Goal: Transaction & Acquisition: Book appointment/travel/reservation

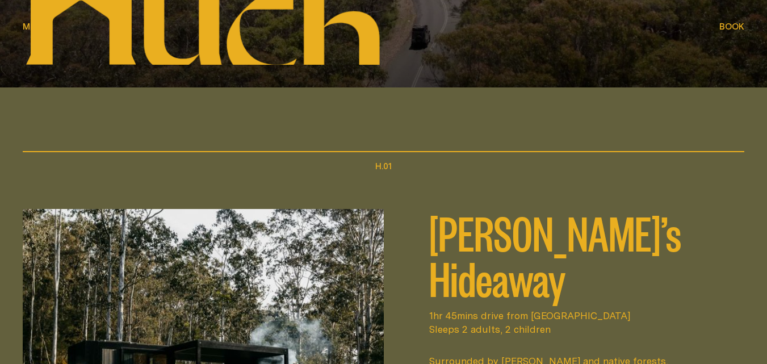
scroll to position [454, 0]
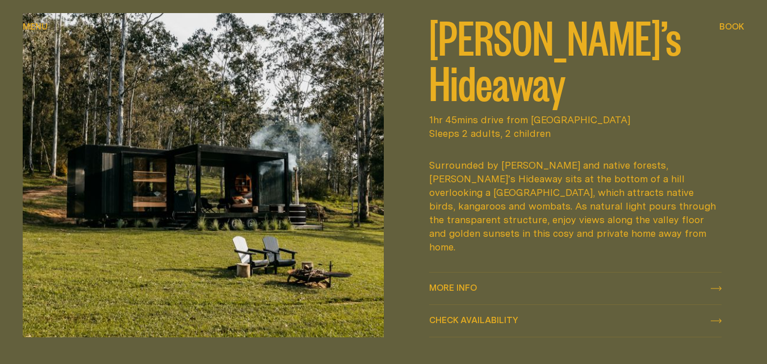
click at [484, 272] on link "More info More info" at bounding box center [575, 288] width 293 height 32
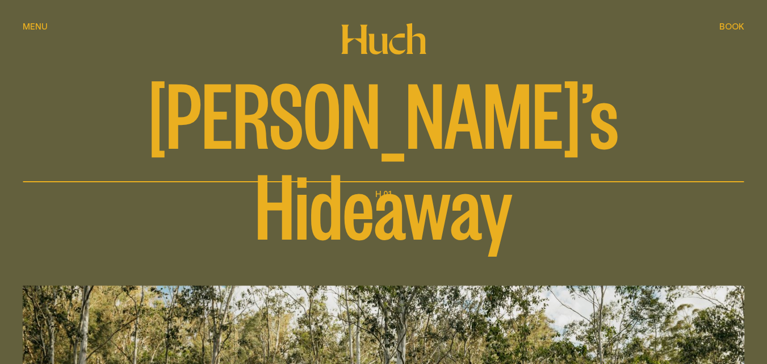
click at [23, 30] on span "Menu" at bounding box center [35, 26] width 25 height 9
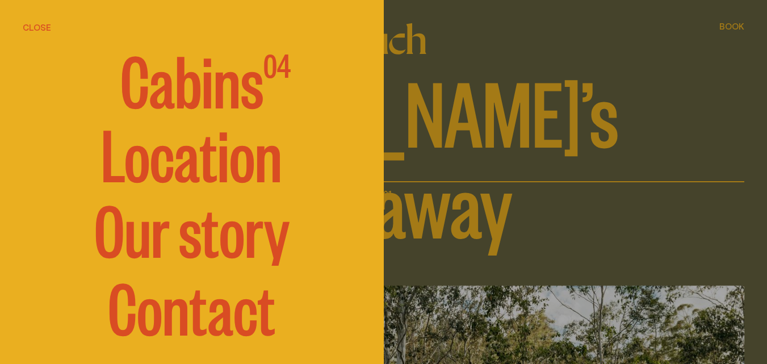
click at [192, 96] on span "Cabins" at bounding box center [191, 78] width 143 height 68
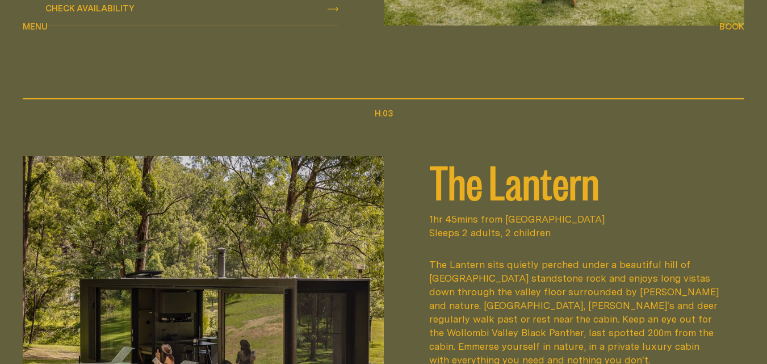
scroll to position [1362, 0]
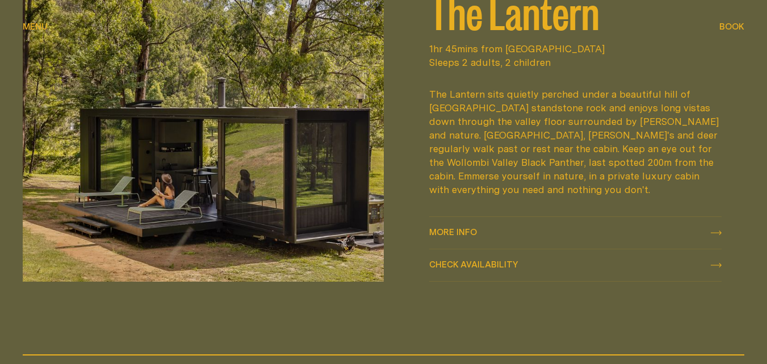
click at [482, 226] on div "More info More info" at bounding box center [575, 233] width 293 height 14
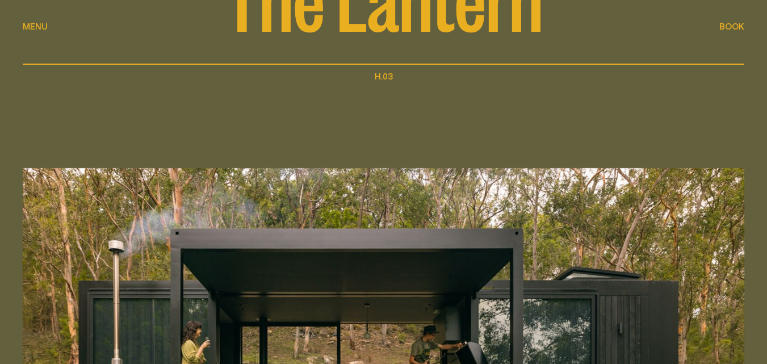
scroll to position [113, 0]
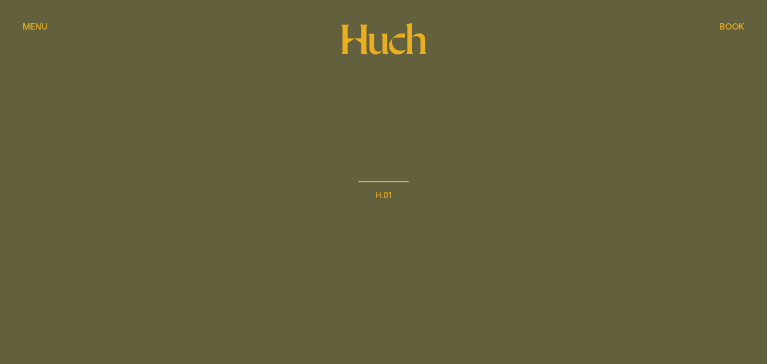
click at [329, 110] on div "[PERSON_NAME]’s Hideaway" at bounding box center [383, 168] width 721 height 182
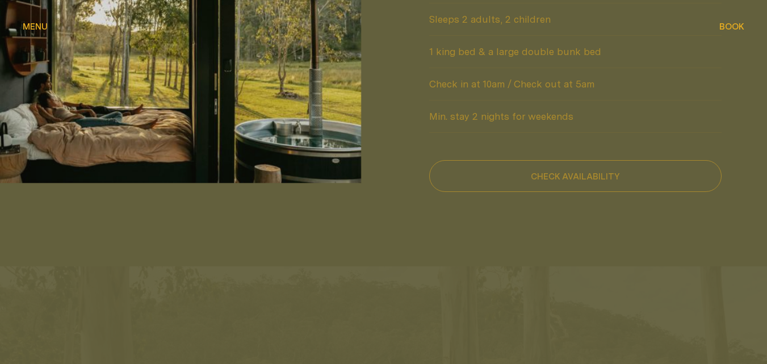
scroll to position [1021, 0]
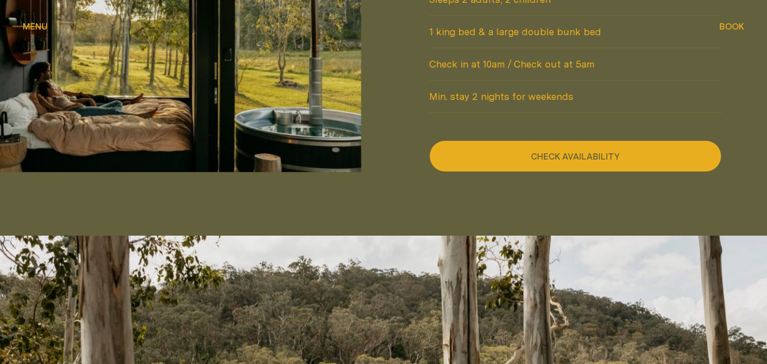
click at [541, 140] on button "Check availability" at bounding box center [575, 156] width 293 height 32
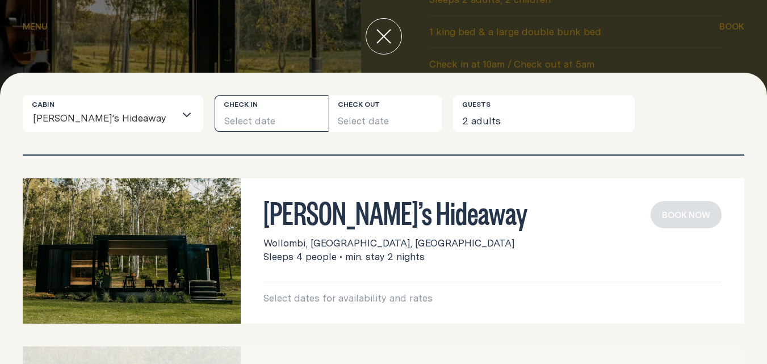
click at [239, 112] on button "Select date" at bounding box center [270, 113] width 113 height 36
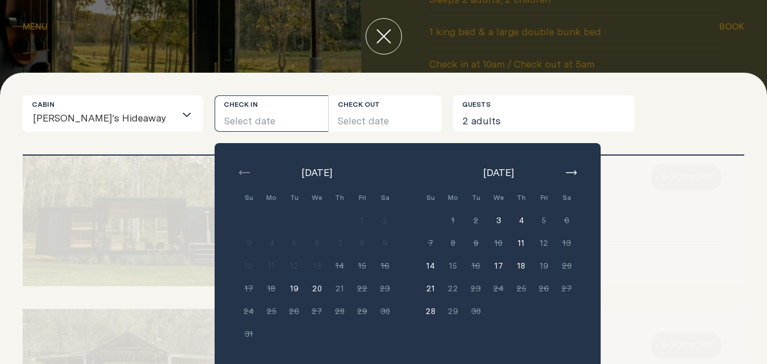
scroll to position [57, 0]
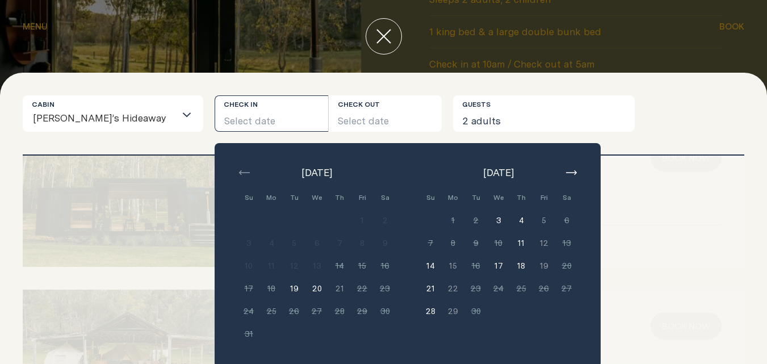
click at [531, 174] on div "September 2025" at bounding box center [498, 173] width 159 height 14
click at [566, 172] on icon "button" at bounding box center [571, 172] width 11 height 5
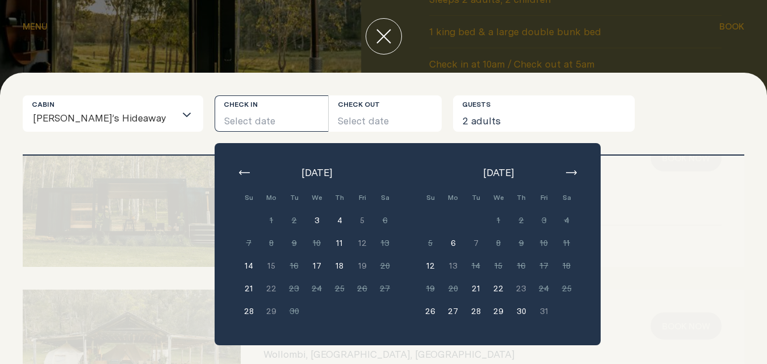
click at [566, 172] on icon "button" at bounding box center [571, 172] width 11 height 5
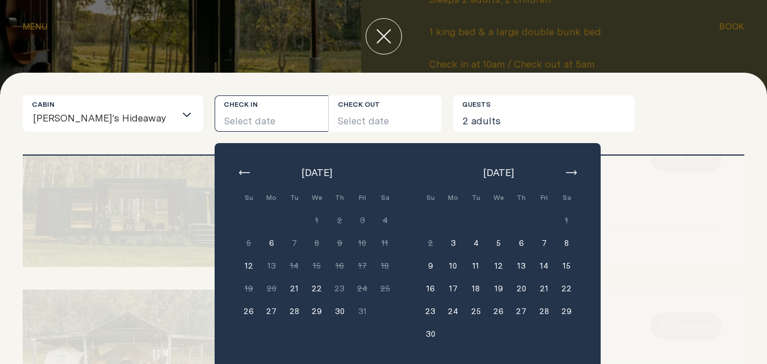
click at [566, 172] on icon "button" at bounding box center [571, 172] width 11 height 5
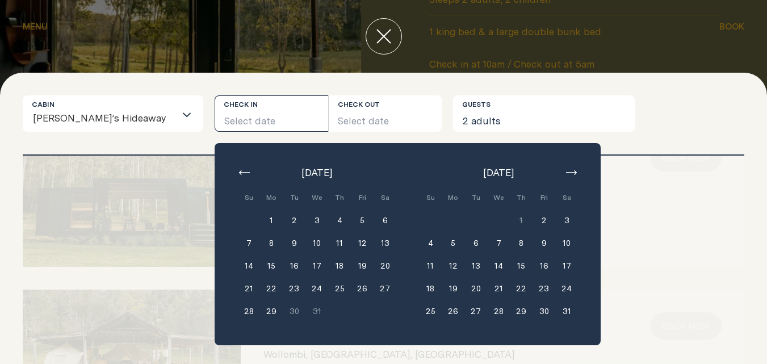
click at [566, 172] on icon "button" at bounding box center [571, 172] width 11 height 5
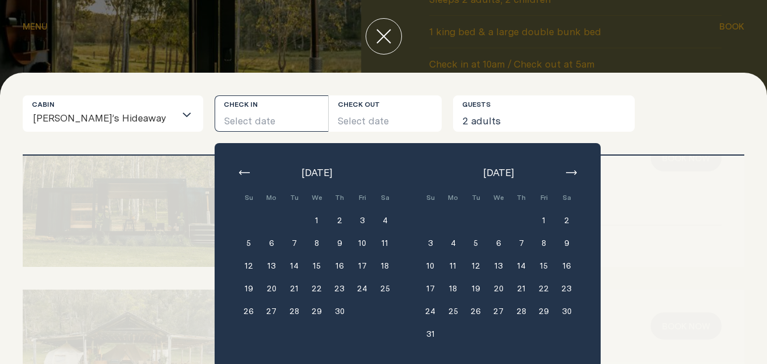
click at [566, 172] on icon "button" at bounding box center [571, 172] width 11 height 5
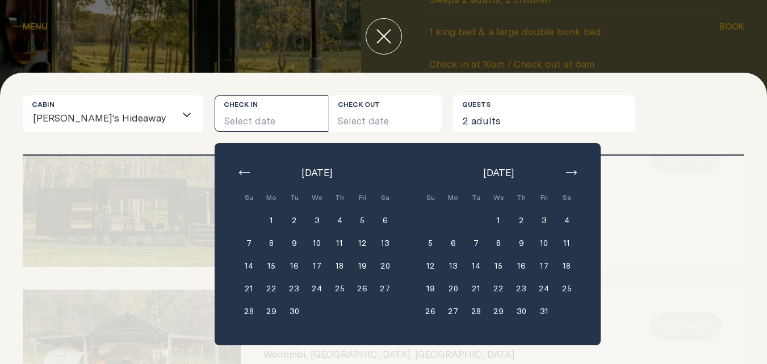
click at [566, 172] on icon "button" at bounding box center [571, 172] width 11 height 5
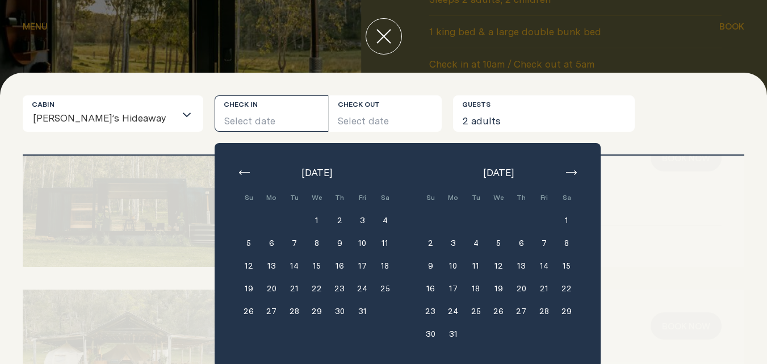
click at [566, 172] on icon "button" at bounding box center [571, 172] width 11 height 5
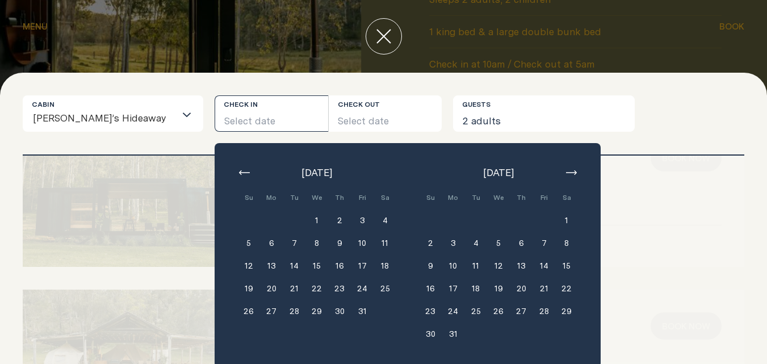
click at [566, 172] on icon "button" at bounding box center [571, 172] width 11 height 5
click at [634, 147] on div "Cabin Billy’s Hideaway Loading... Check in Select date Check out Select date Ju…" at bounding box center [383, 124] width 721 height 59
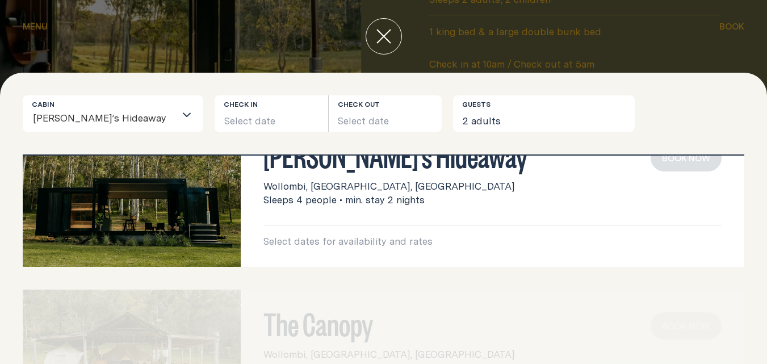
click at [373, 48] on button "close" at bounding box center [383, 36] width 36 height 36
